Goal: Find specific page/section: Find specific page/section

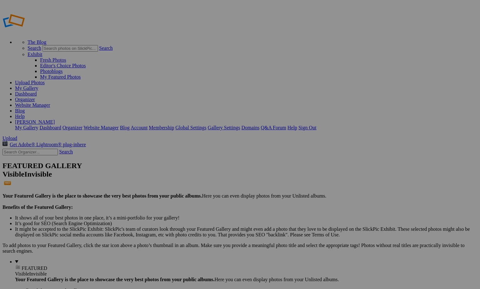
type input "In Poetry"
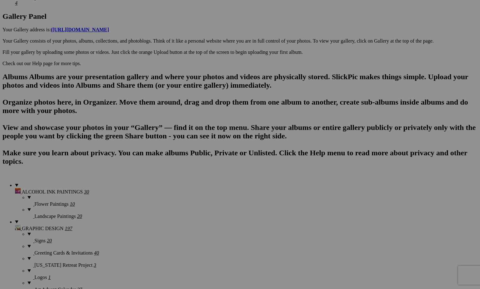
scroll to position [329, 0]
